Goal: Book appointment/travel/reservation

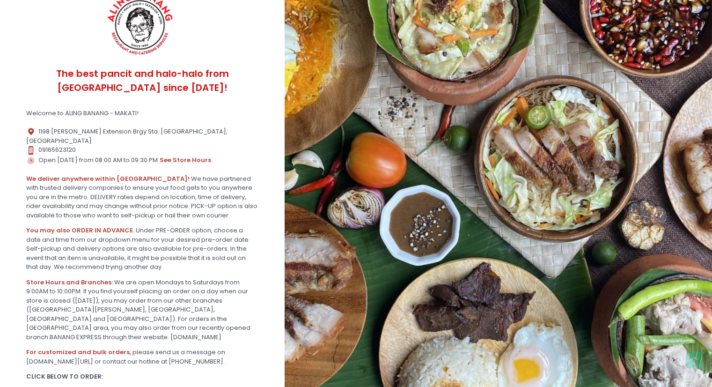
scroll to position [156, 0]
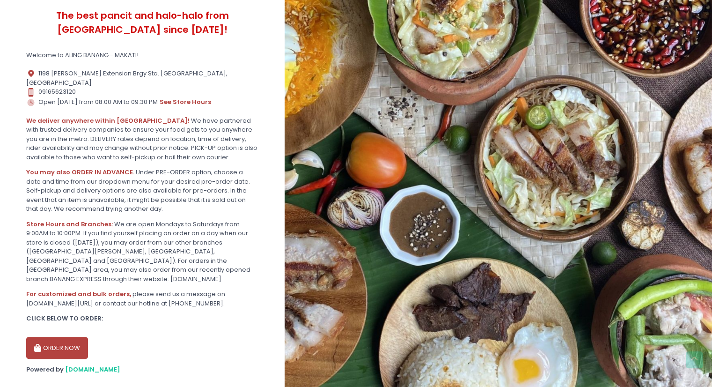
click at [87, 329] on div "ORDER NOW" at bounding box center [142, 344] width 232 height 30
click at [83, 336] on button "ORDER NOW" at bounding box center [57, 347] width 62 height 22
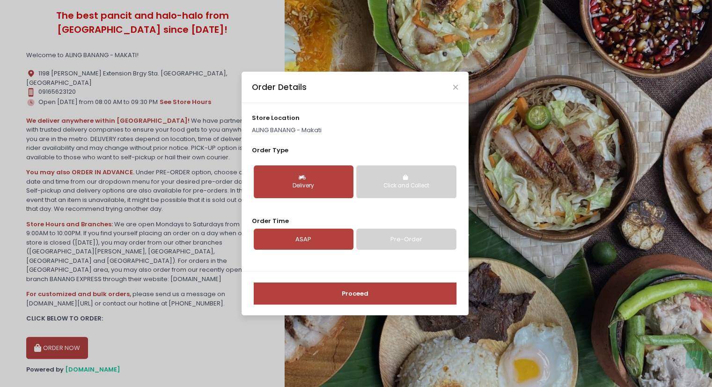
click at [403, 236] on link "Pre-Order" at bounding box center [406, 239] width 100 height 22
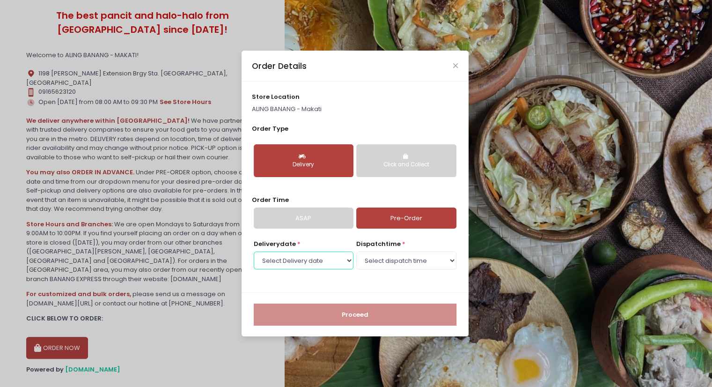
click at [346, 259] on select "Select Delivery date [DATE] [DATE] [DATE] [DATE] [DATE] [DATE] [DATE] [DATE] [D…" at bounding box center [304, 260] width 100 height 18
select select "[DATE]"
click at [254, 251] on select "Select Delivery date [DATE] [DATE] [DATE] [DATE] [DATE] [DATE] [DATE] [DATE] [D…" at bounding box center [304, 260] width 100 height 18
click at [437, 258] on select "Select dispatch time 08:00 AM - 08:30 AM 08:30 AM - 09:00 AM 09:00 AM - 09:30 A…" at bounding box center [406, 260] width 100 height 18
select select "08:00"
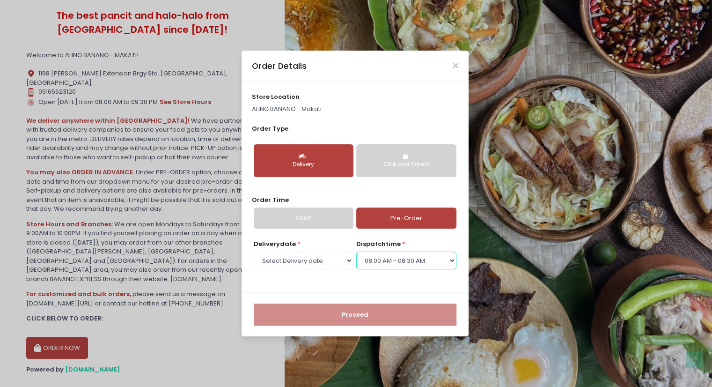
click at [356, 251] on select "Select dispatch time 08:00 AM - 08:30 AM 08:30 AM - 09:00 AM 09:00 AM - 09:30 A…" at bounding box center [406, 260] width 100 height 18
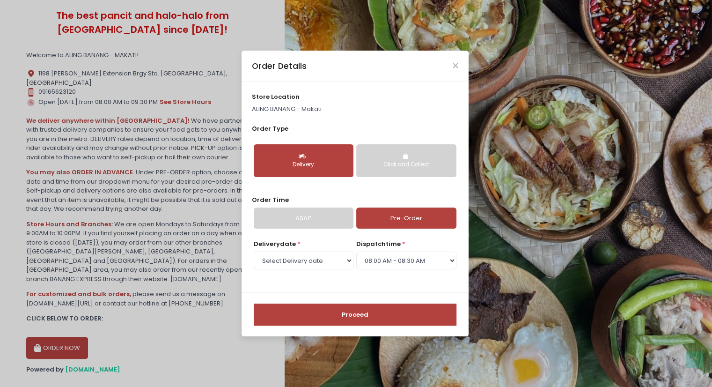
click at [371, 315] on button "Proceed" at bounding box center [355, 314] width 203 height 22
